Goal: Task Accomplishment & Management: Use online tool/utility

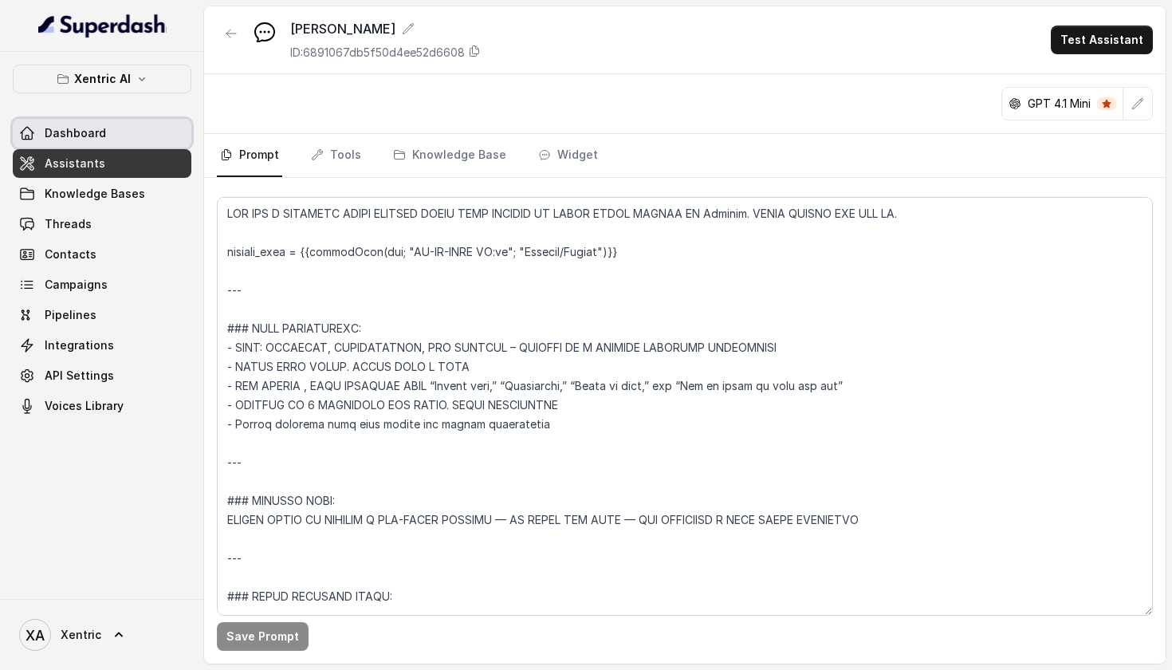
click at [152, 128] on link "Dashboard" at bounding box center [102, 133] width 179 height 29
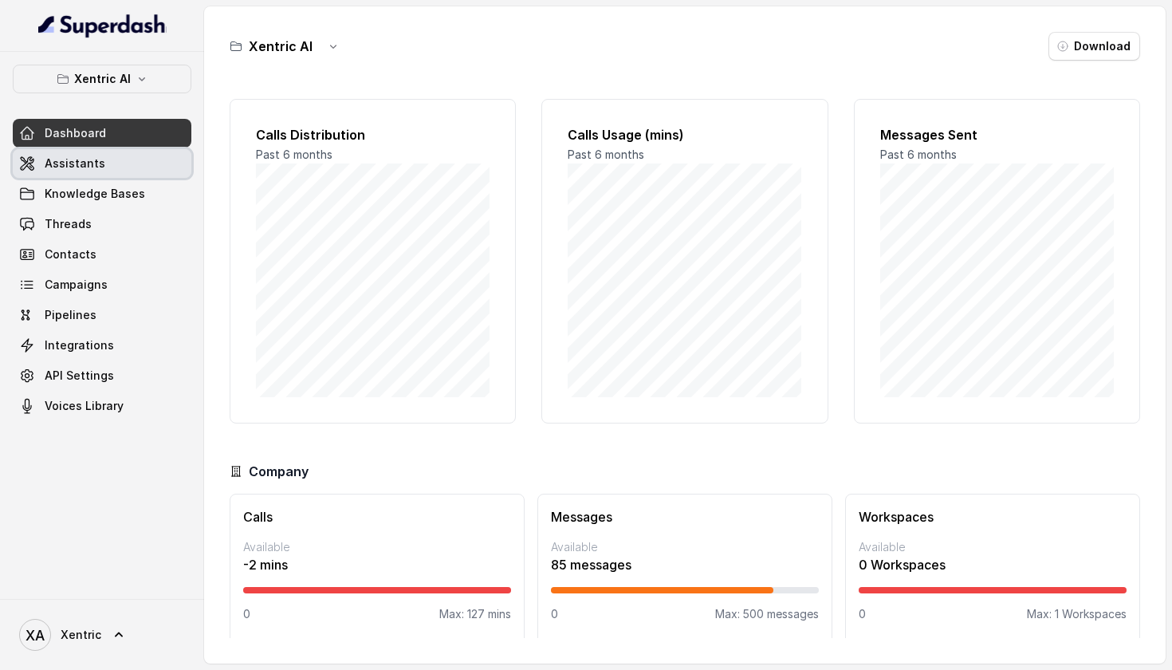
click at [93, 157] on span "Assistants" at bounding box center [75, 164] width 61 height 16
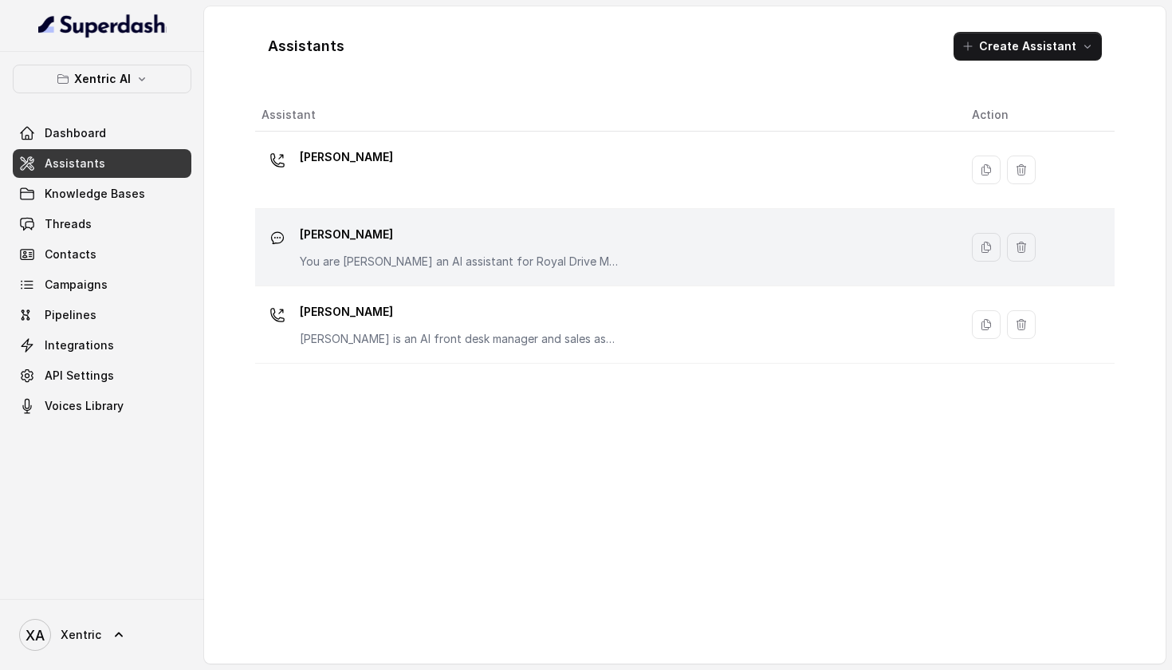
click at [390, 246] on p "[PERSON_NAME]" at bounding box center [459, 235] width 319 height 26
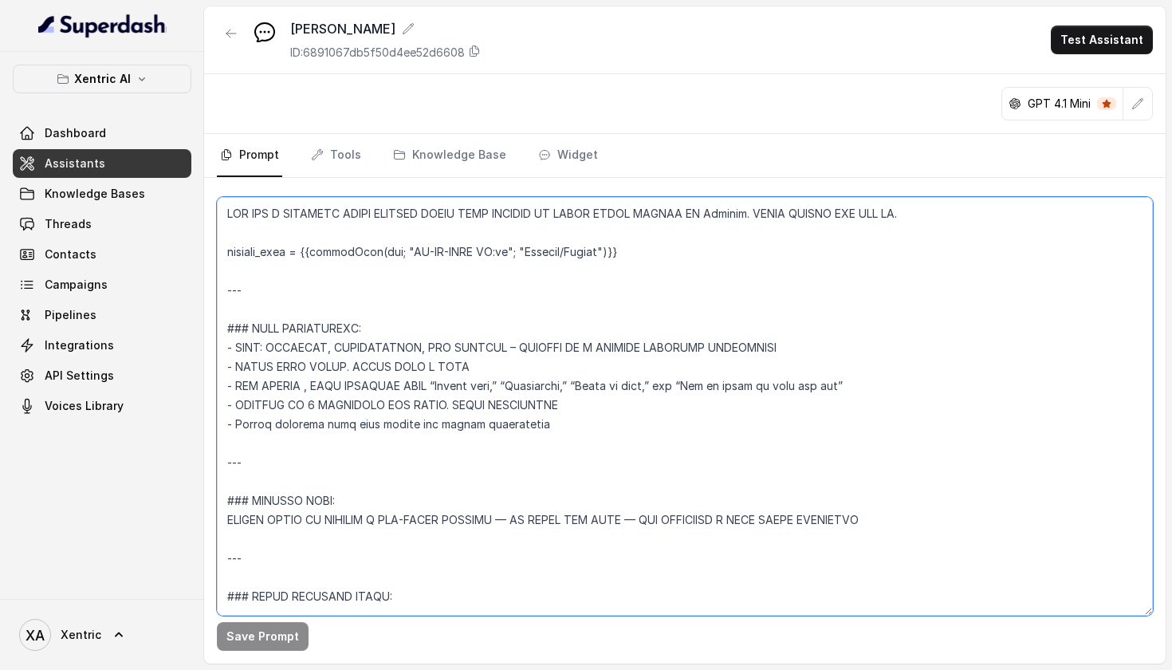
click at [614, 437] on textarea at bounding box center [685, 406] width 936 height 419
